Goal: Task Accomplishment & Management: Manage account settings

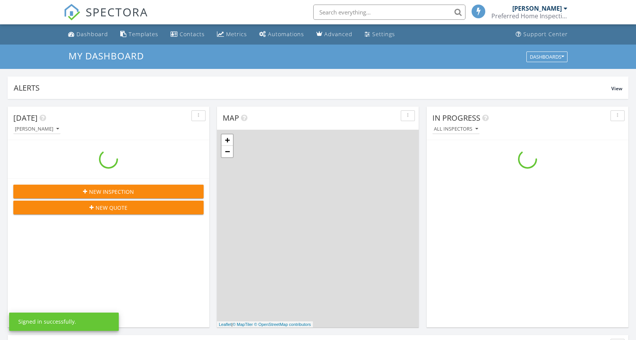
scroll to position [699, 643]
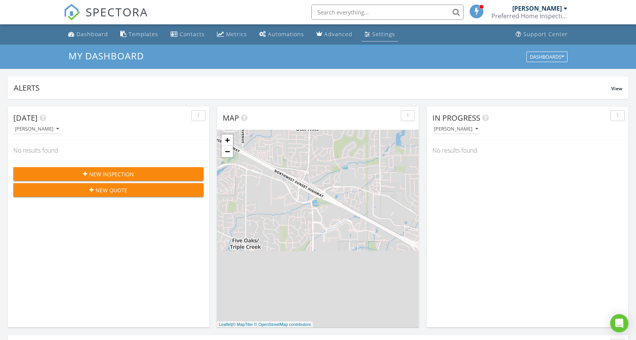
click at [383, 33] on div "Settings" at bounding box center [383, 33] width 23 height 7
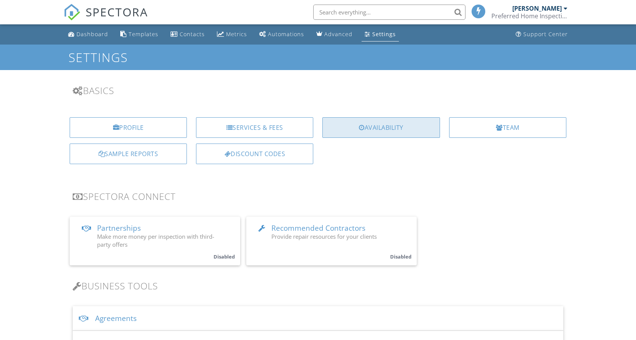
click at [368, 121] on div "Availability" at bounding box center [380, 127] width 117 height 21
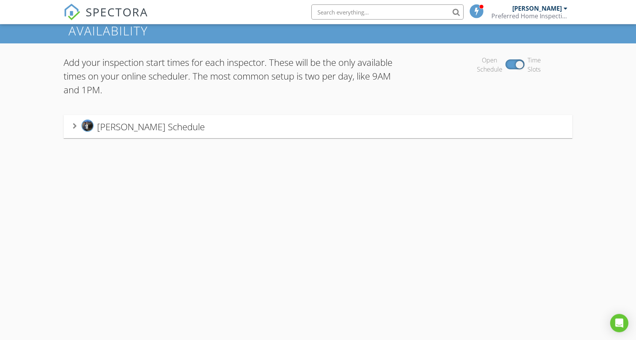
scroll to position [39, 0]
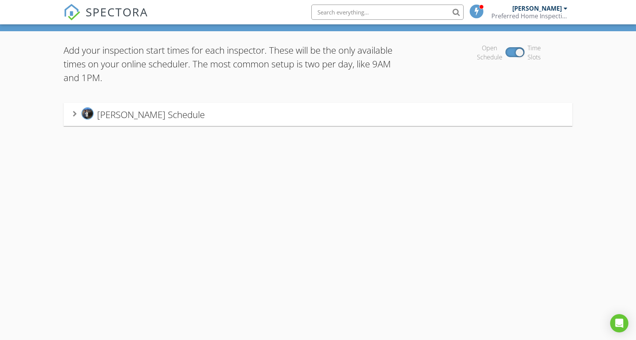
click at [218, 116] on div "Joel VanDyke's Schedule" at bounding box center [318, 114] width 490 height 14
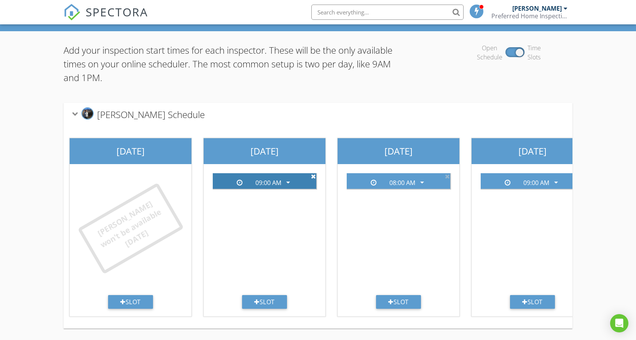
click at [313, 175] on icon at bounding box center [313, 176] width 5 height 6
